Goal: Navigation & Orientation: Find specific page/section

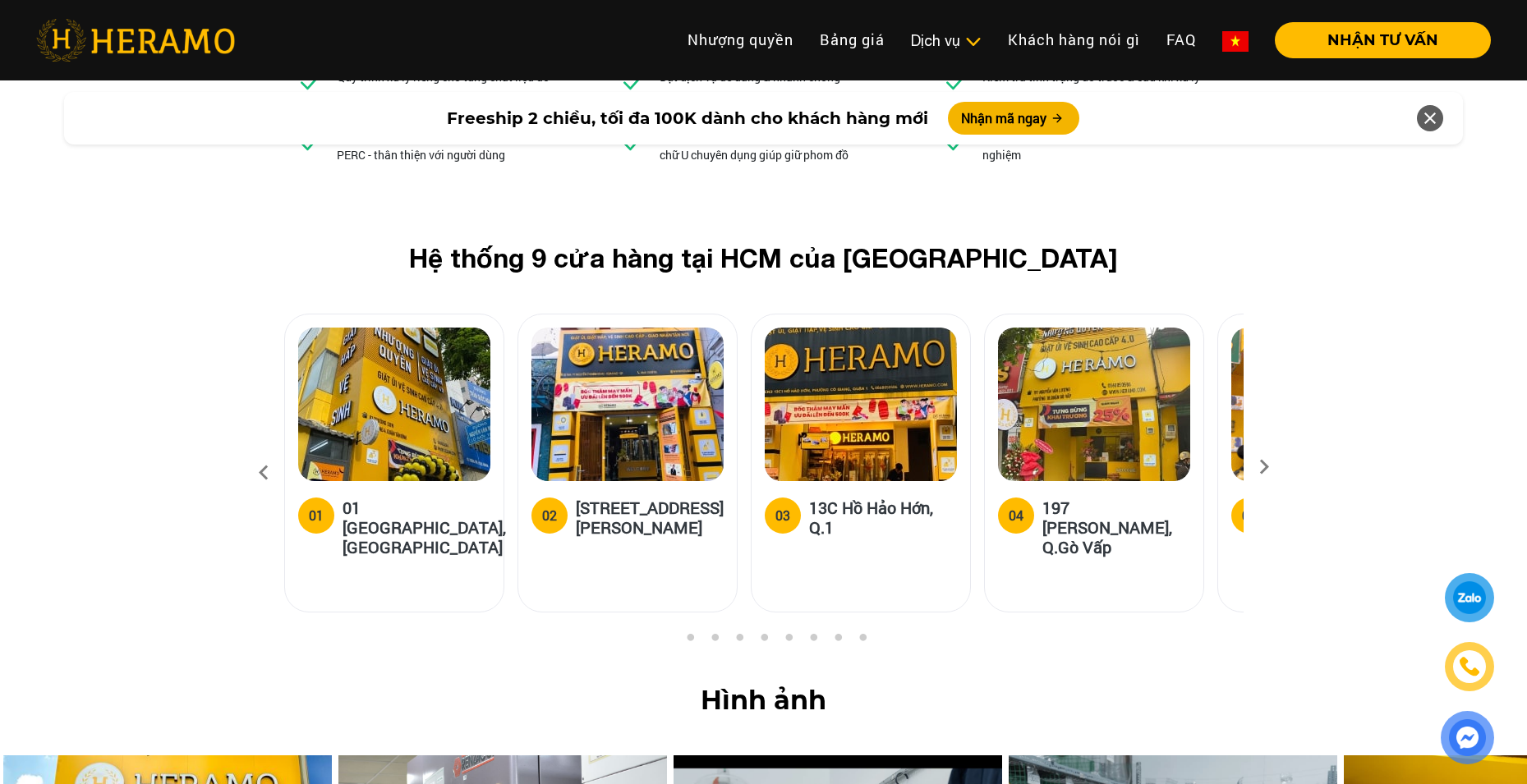
scroll to position [5911, 0]
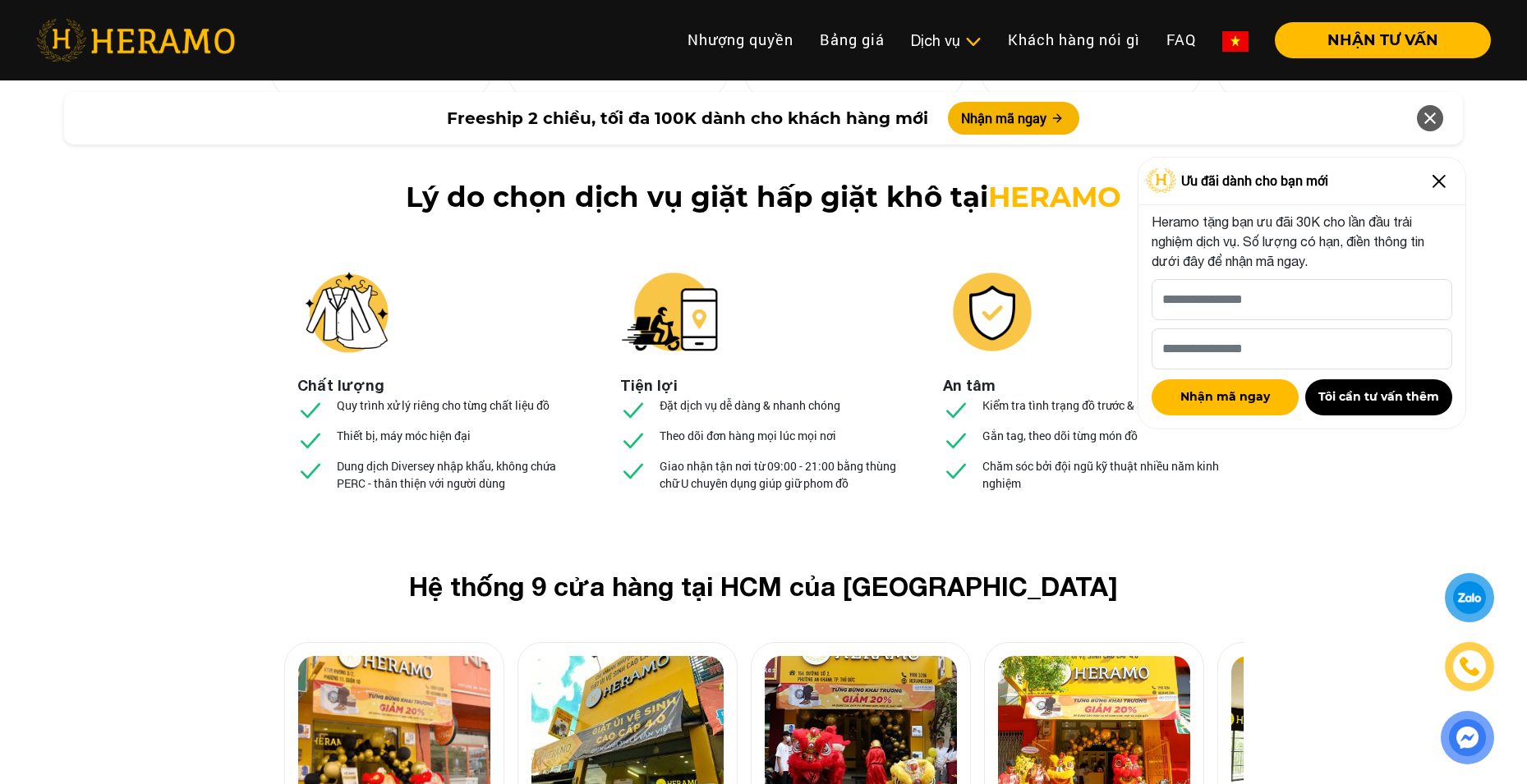
click at [341, 656] on img at bounding box center [393, 732] width 192 height 154
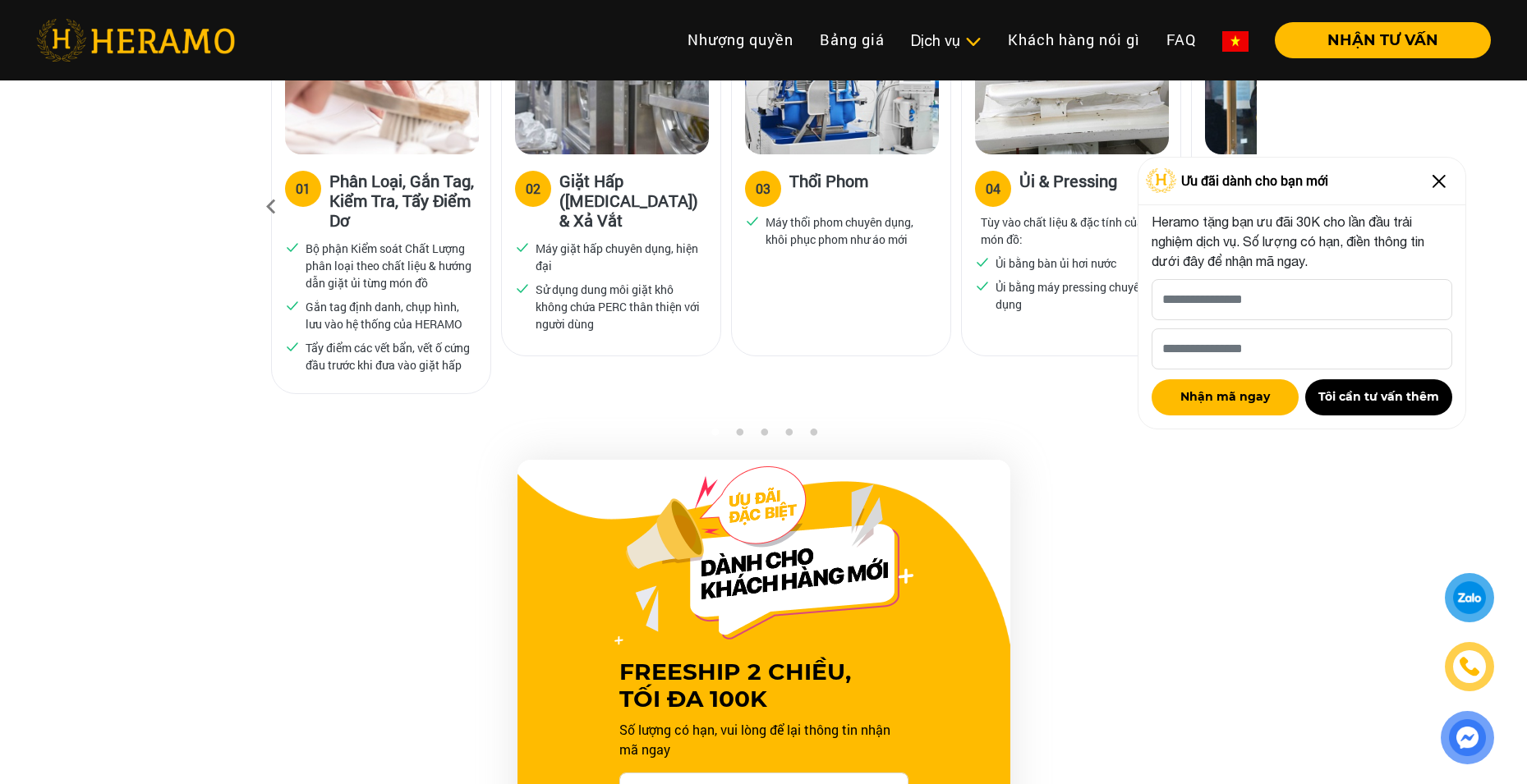
scroll to position [903, 0]
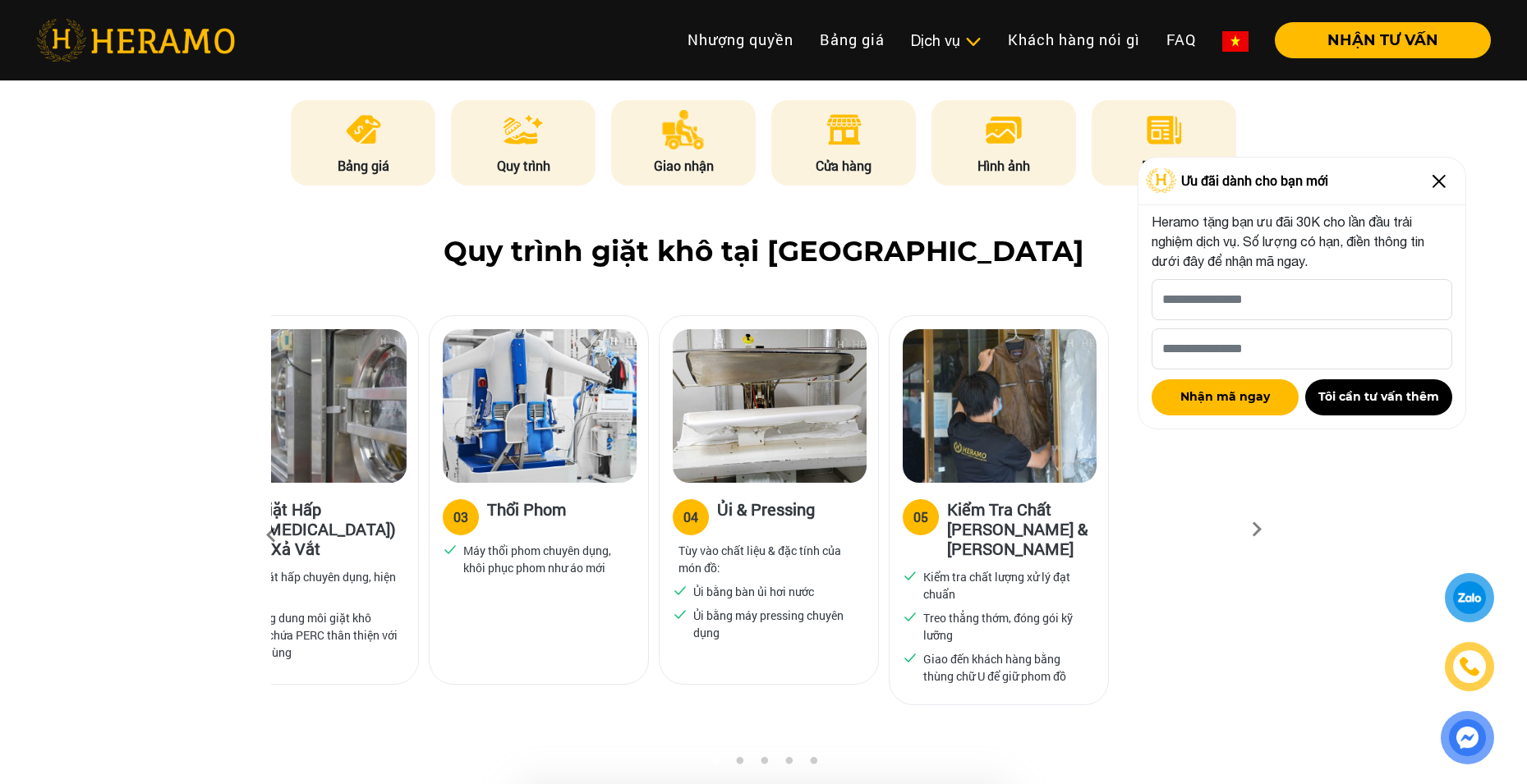
drag, startPoint x: 904, startPoint y: 553, endPoint x: 552, endPoint y: 592, distance: 354.2
click at [575, 588] on div "03 Thổi Phom Máy thổi phom chuyên dụng, khôi phục phom như áo mới" at bounding box center [538, 500] width 220 height 369
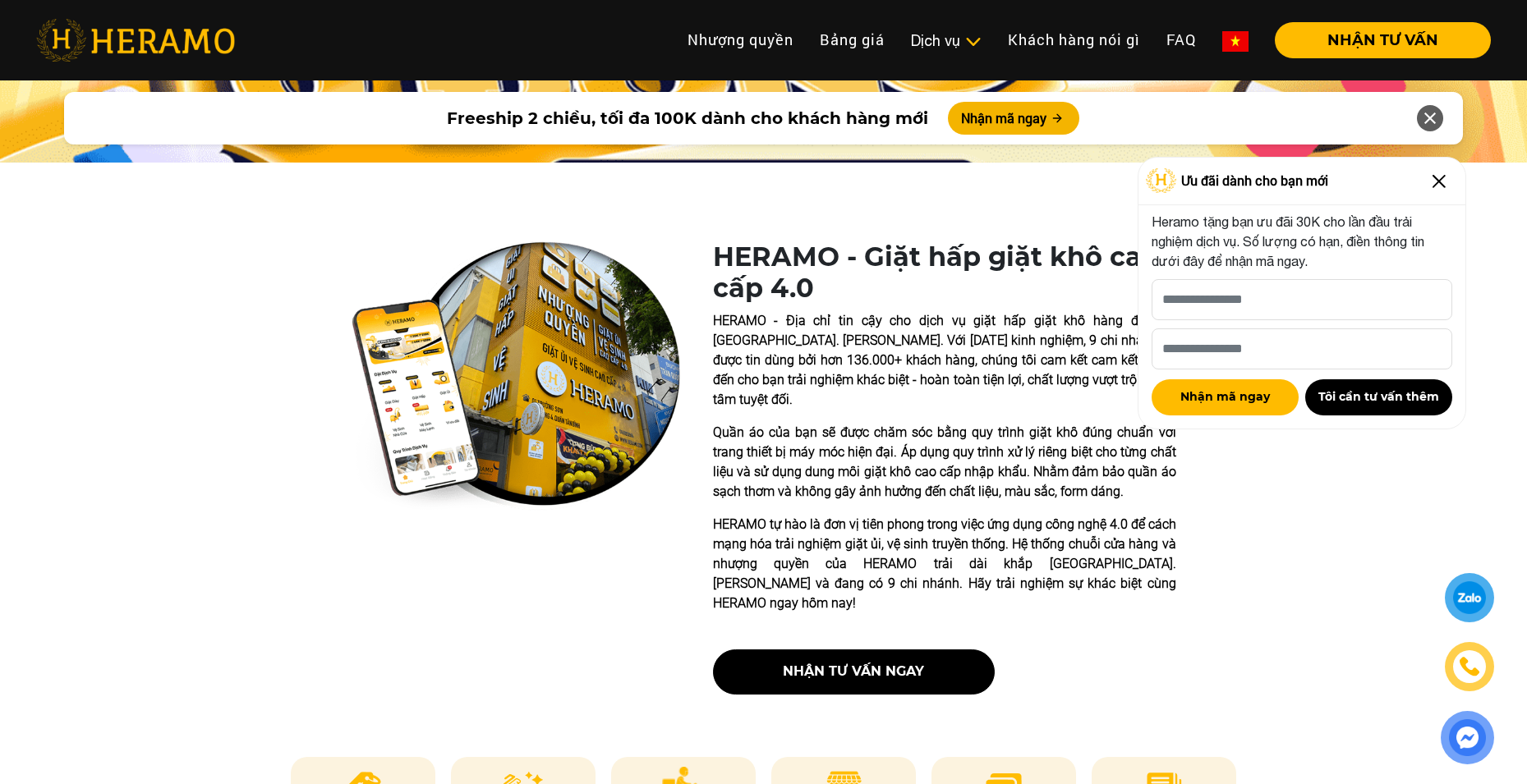
scroll to position [0, 0]
